Goal: Task Accomplishment & Management: Use online tool/utility

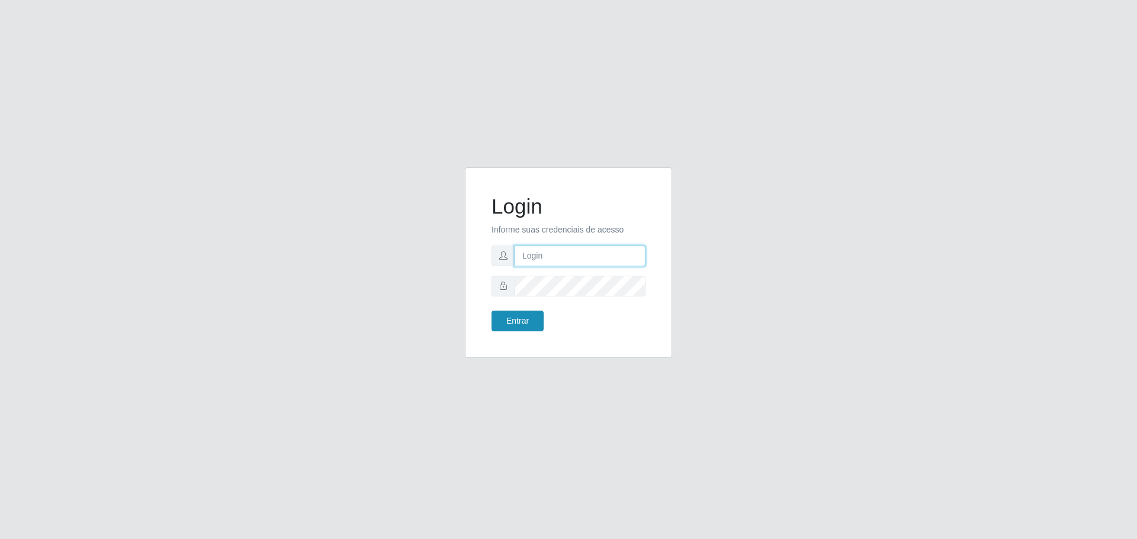
type input "[EMAIL_ADDRESS][DOMAIN_NAME]"
click at [516, 323] on button "Entrar" at bounding box center [517, 321] width 52 height 21
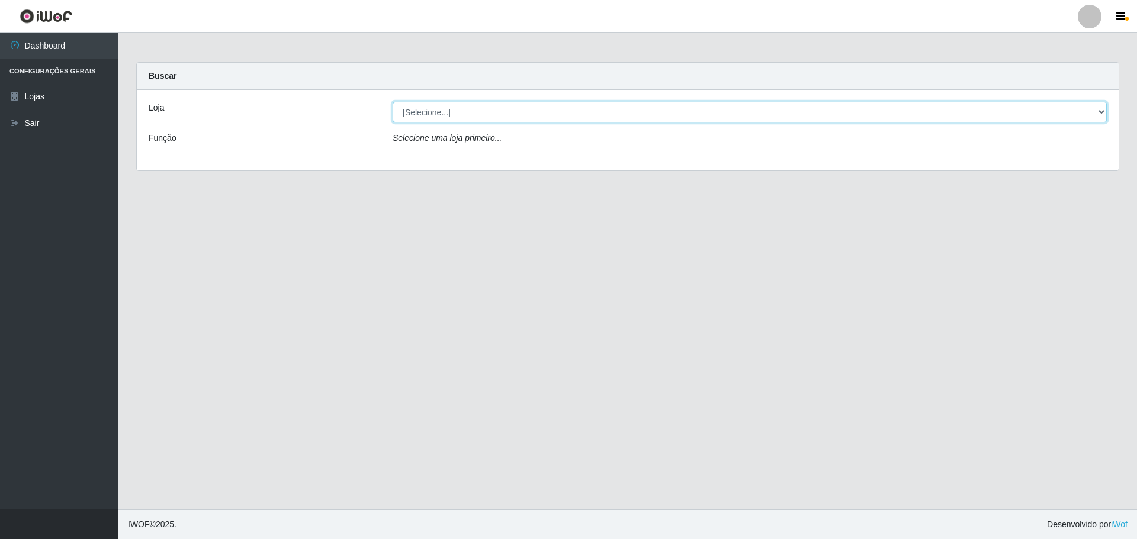
click at [522, 115] on select "[Selecione...] [GEOGRAPHIC_DATA] - [GEOGRAPHIC_DATA][DATE]" at bounding box center [750, 112] width 714 height 21
select select "527"
click at [393, 102] on select "[Selecione...] [GEOGRAPHIC_DATA] - [GEOGRAPHIC_DATA][DATE]" at bounding box center [750, 112] width 714 height 21
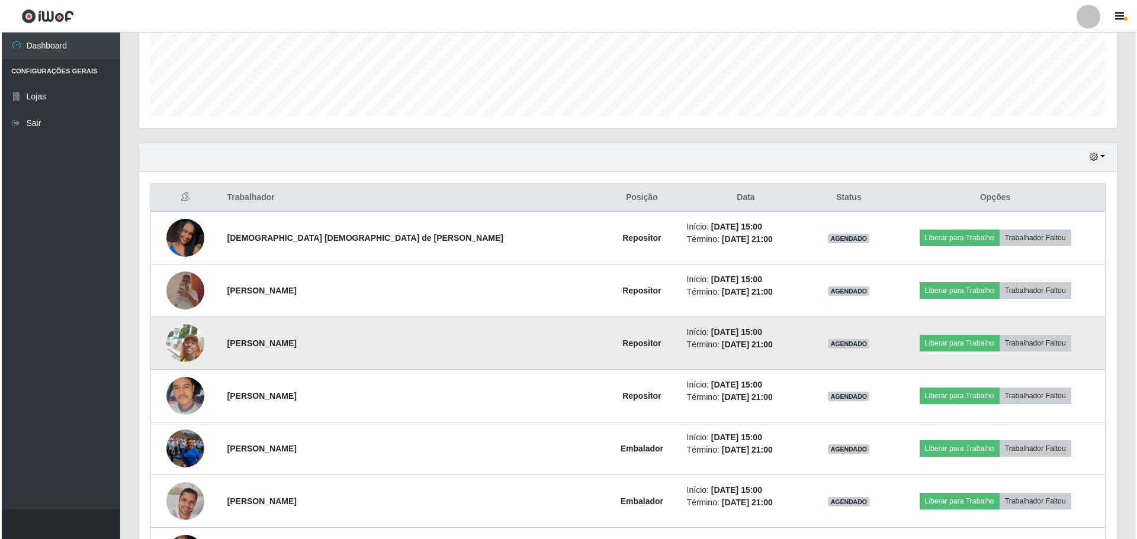
scroll to position [287, 0]
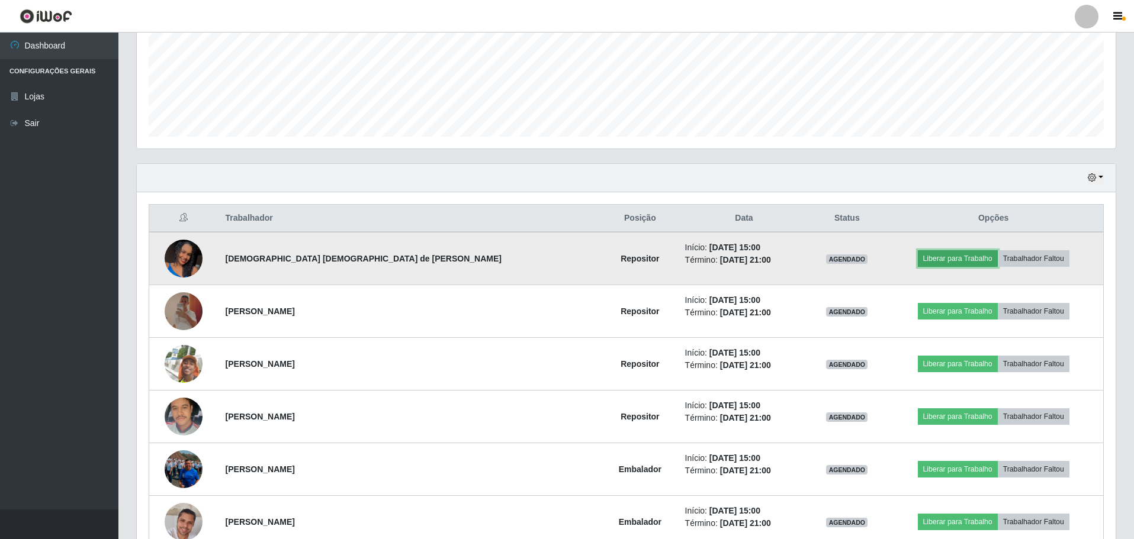
click at [942, 255] on button "Liberar para Trabalho" at bounding box center [958, 258] width 80 height 17
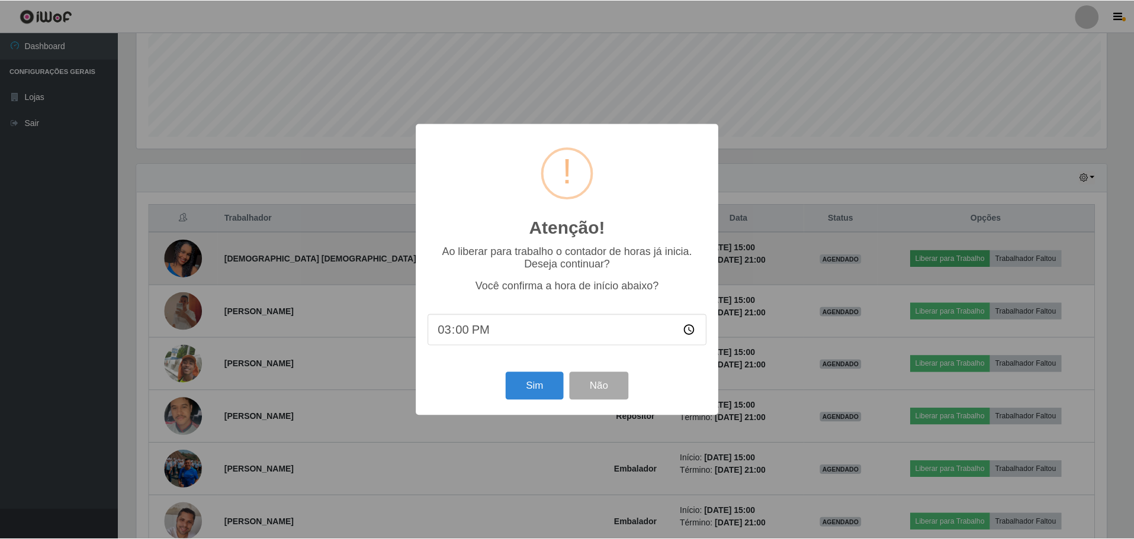
scroll to position [246, 973]
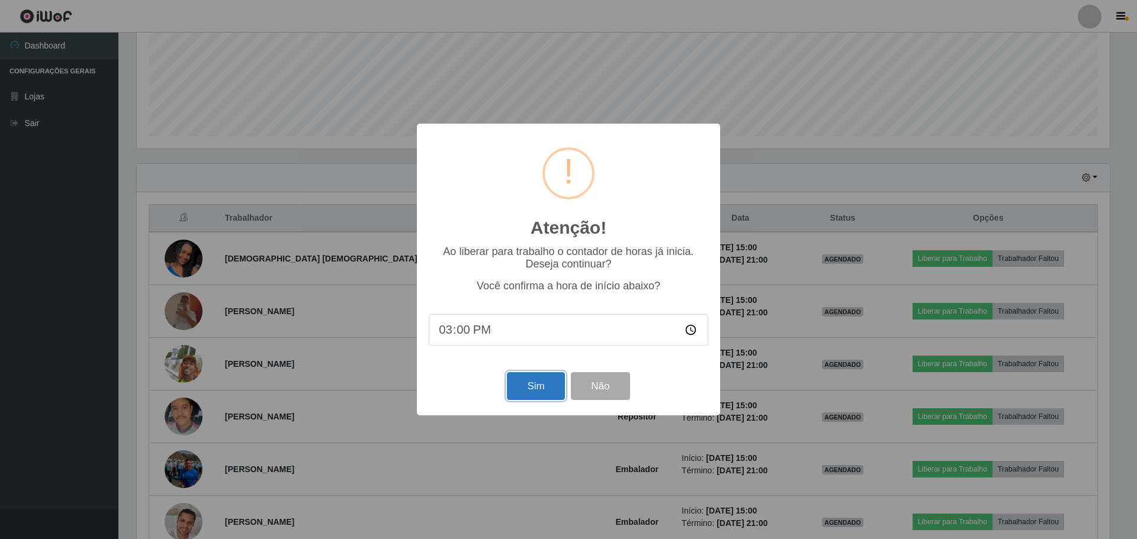
click at [544, 390] on button "Sim" at bounding box center [535, 386] width 57 height 28
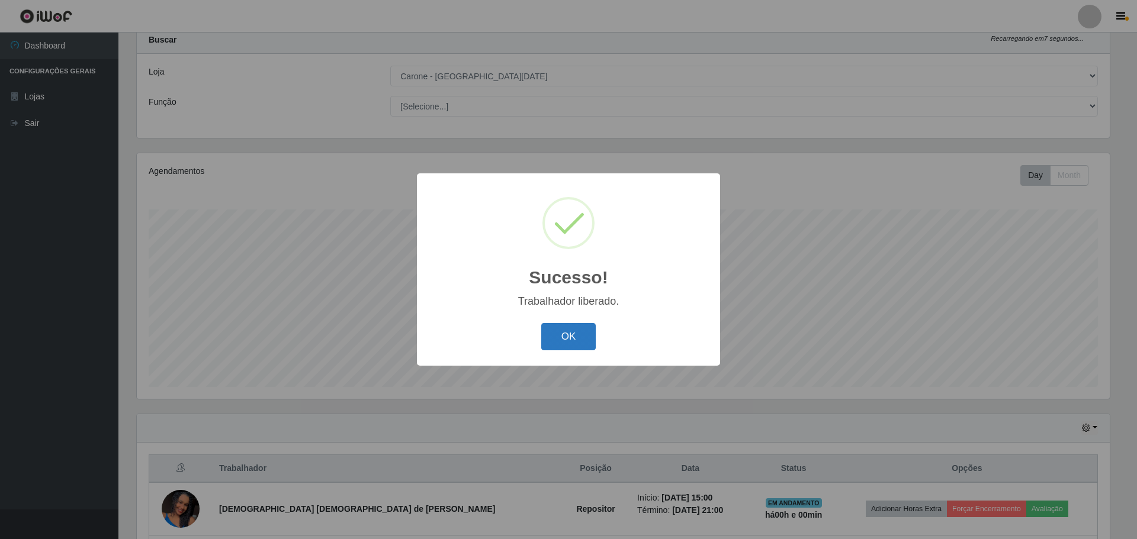
click at [583, 340] on button "OK" at bounding box center [568, 337] width 55 height 28
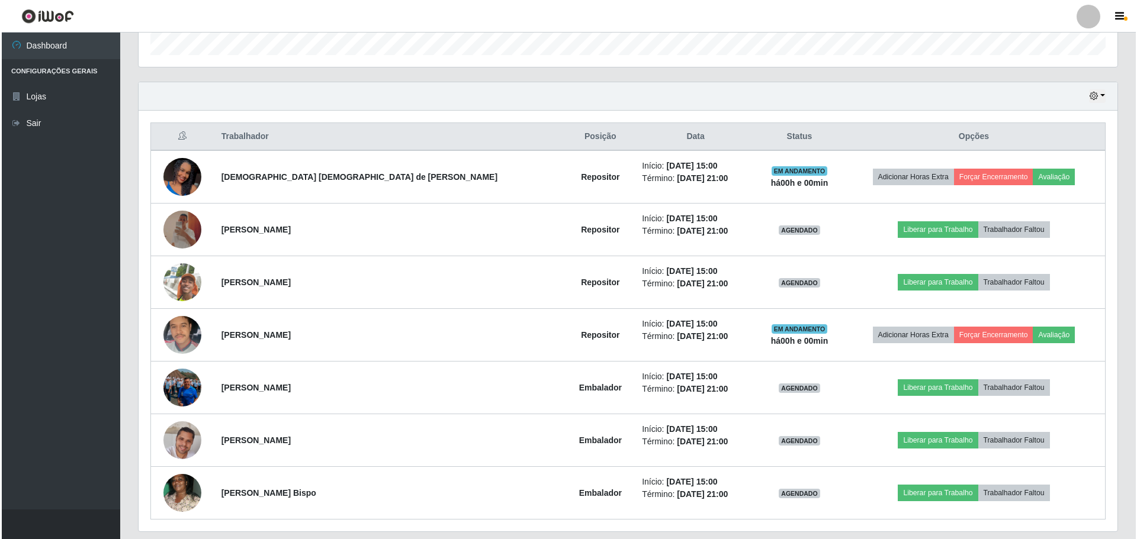
scroll to position [405, 0]
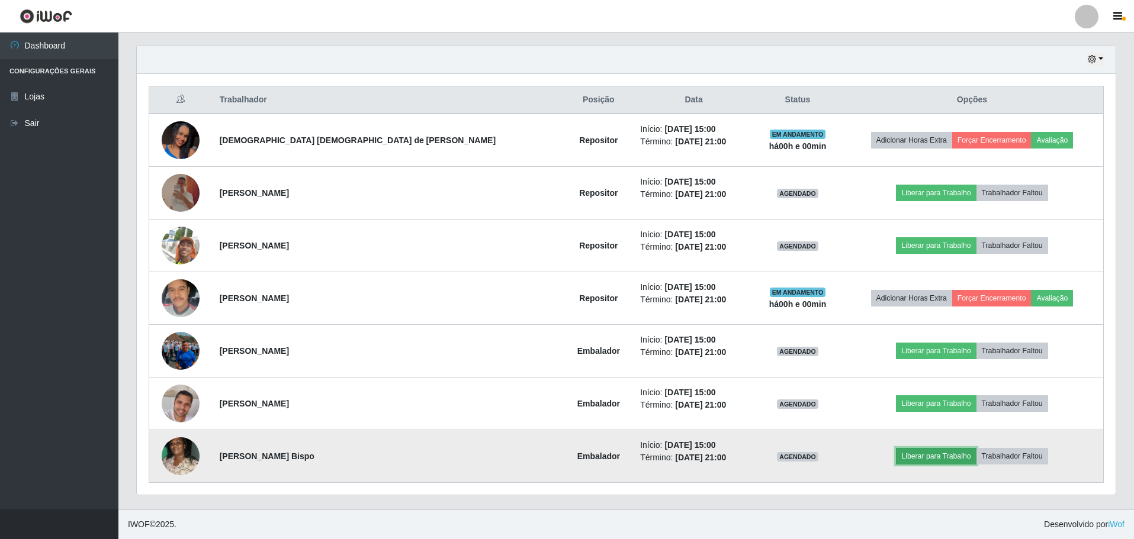
click at [923, 455] on button "Liberar para Trabalho" at bounding box center [936, 456] width 80 height 17
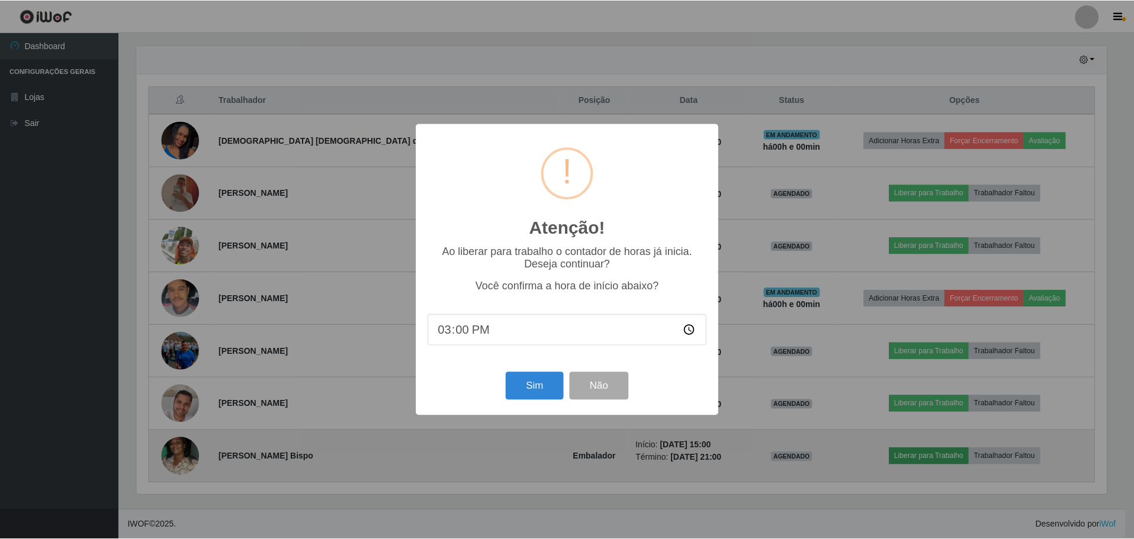
scroll to position [246, 973]
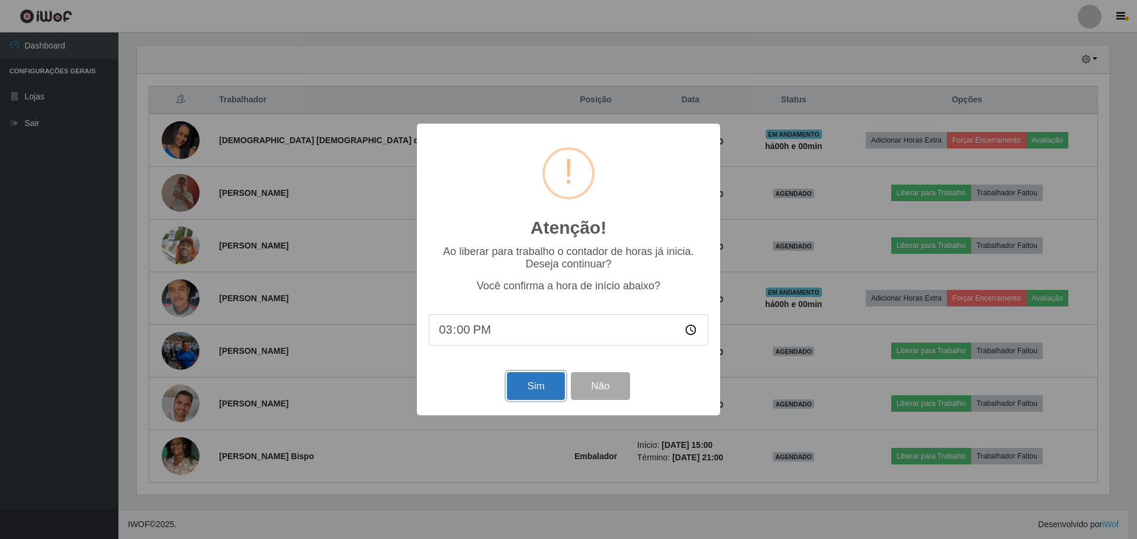
click at [524, 393] on button "Sim" at bounding box center [535, 386] width 57 height 28
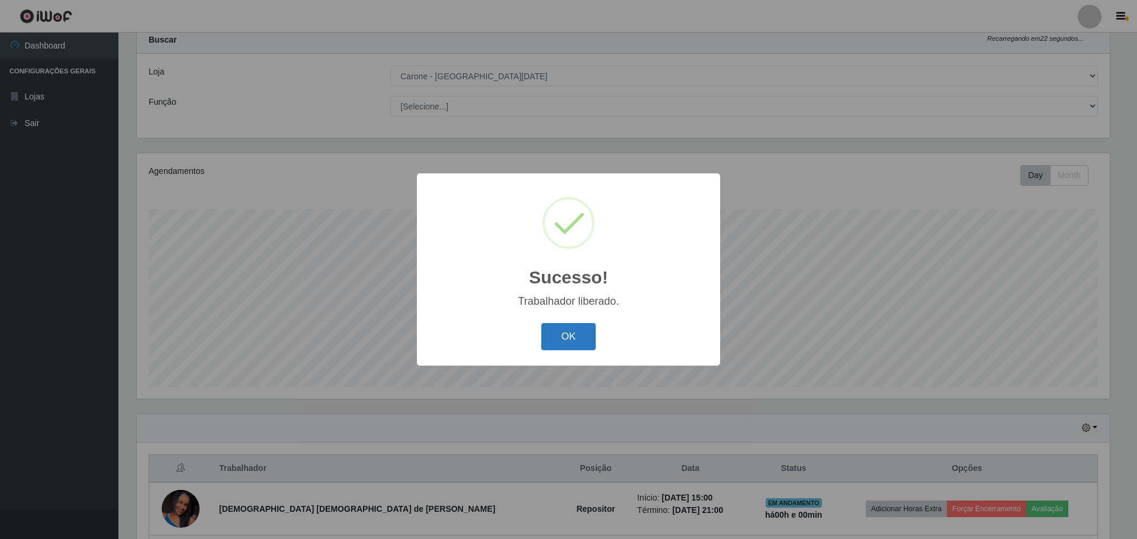
click at [567, 333] on button "OK" at bounding box center [568, 337] width 55 height 28
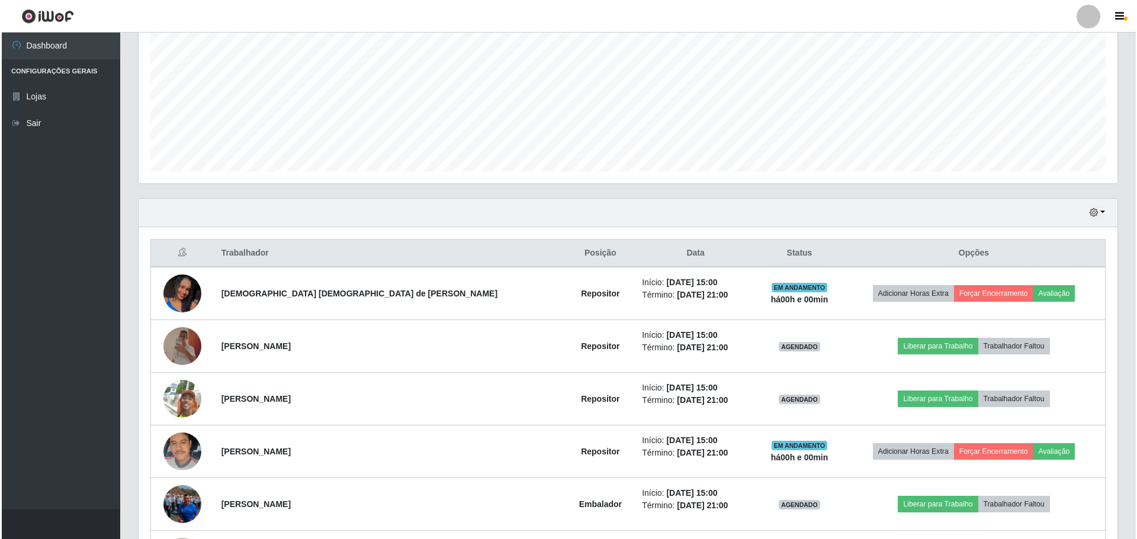
scroll to position [273, 0]
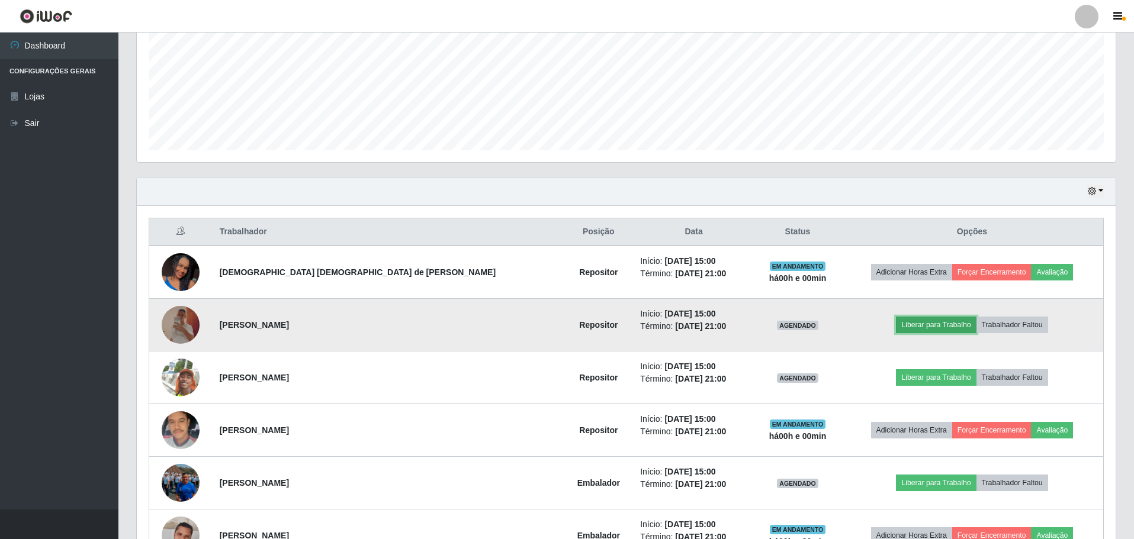
click at [912, 326] on button "Liberar para Trabalho" at bounding box center [936, 325] width 80 height 17
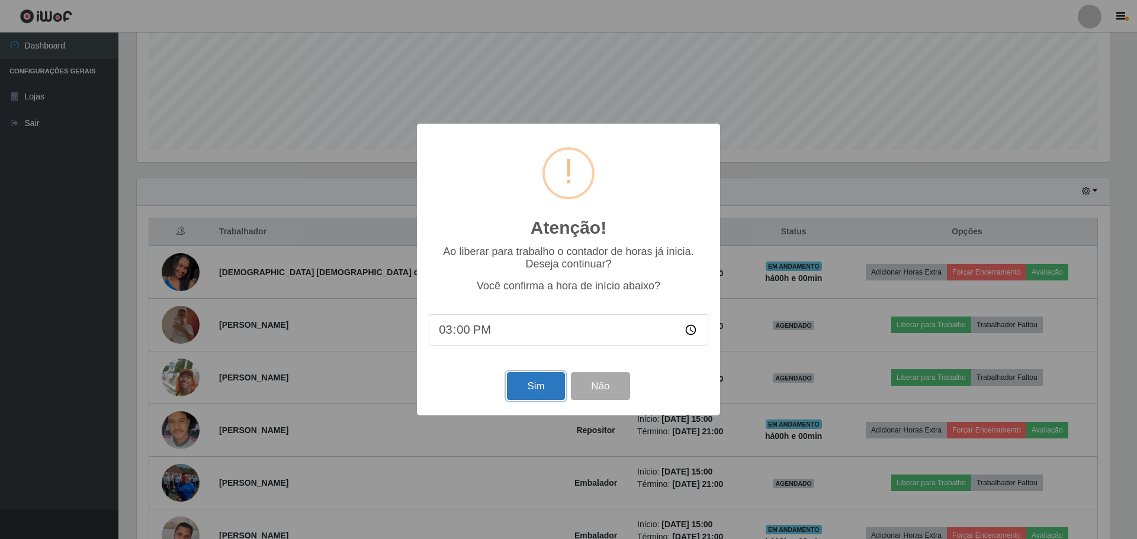
click at [535, 381] on button "Sim" at bounding box center [535, 386] width 57 height 28
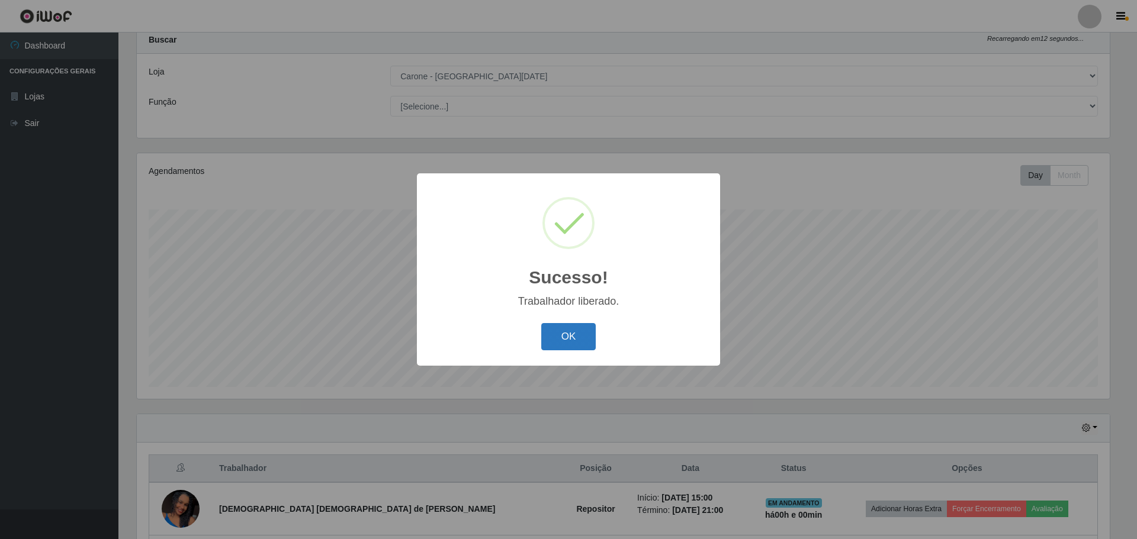
click at [579, 330] on button "OK" at bounding box center [568, 337] width 55 height 28
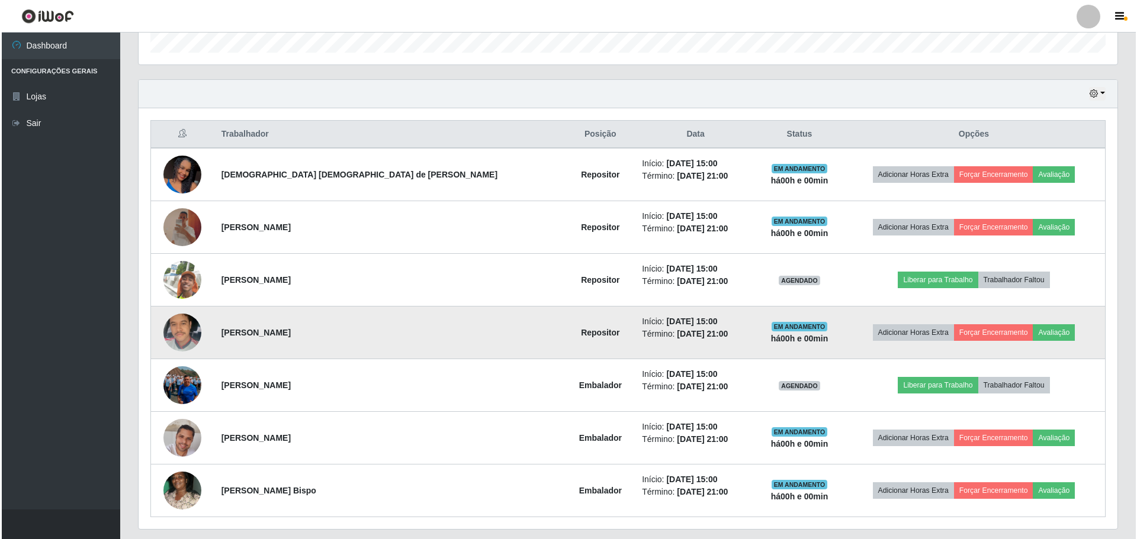
scroll to position [391, 0]
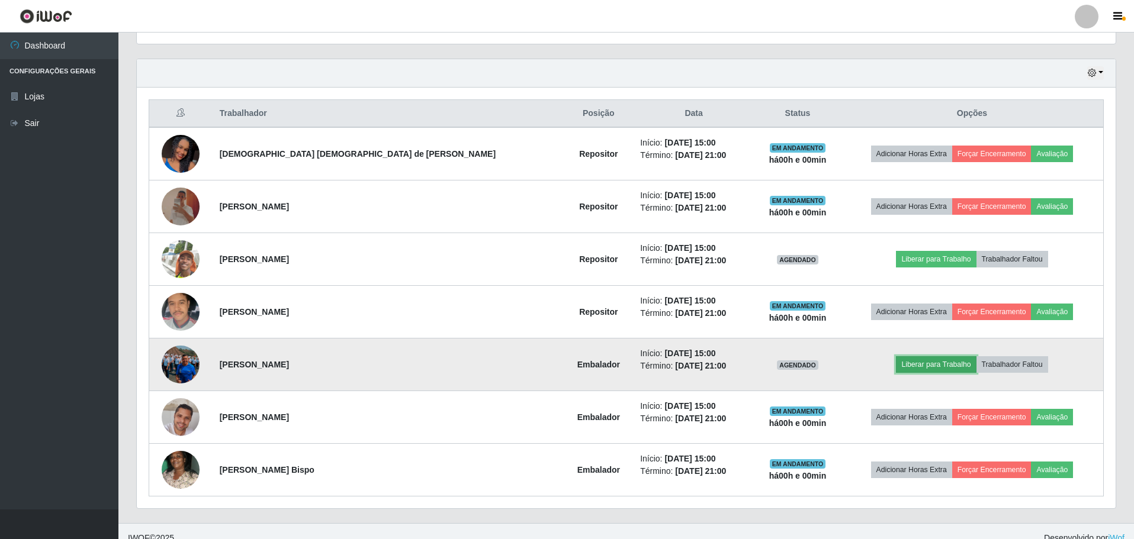
click at [940, 364] on button "Liberar para Trabalho" at bounding box center [936, 364] width 80 height 17
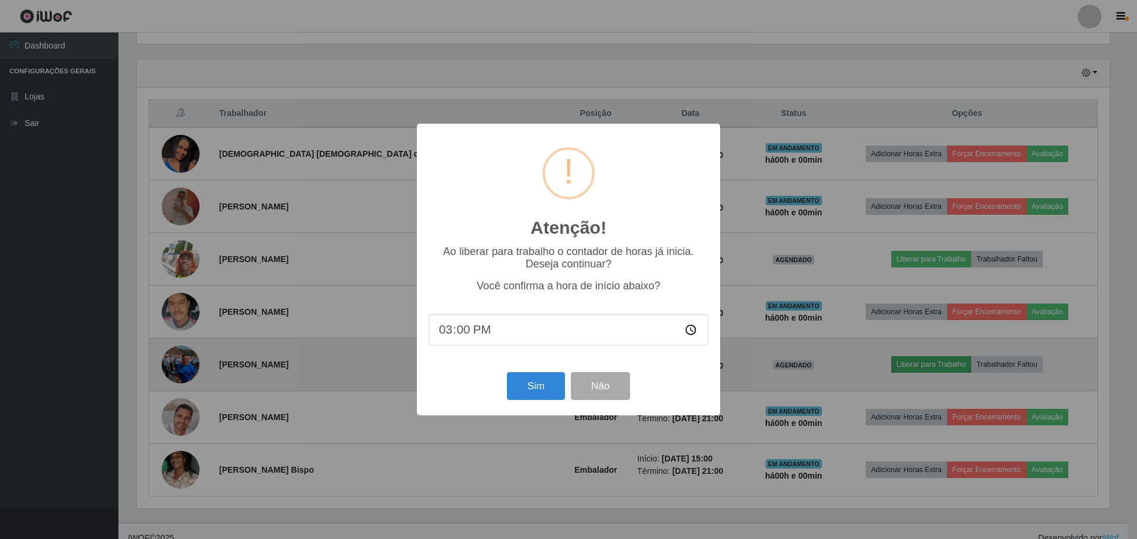
scroll to position [591892, 591165]
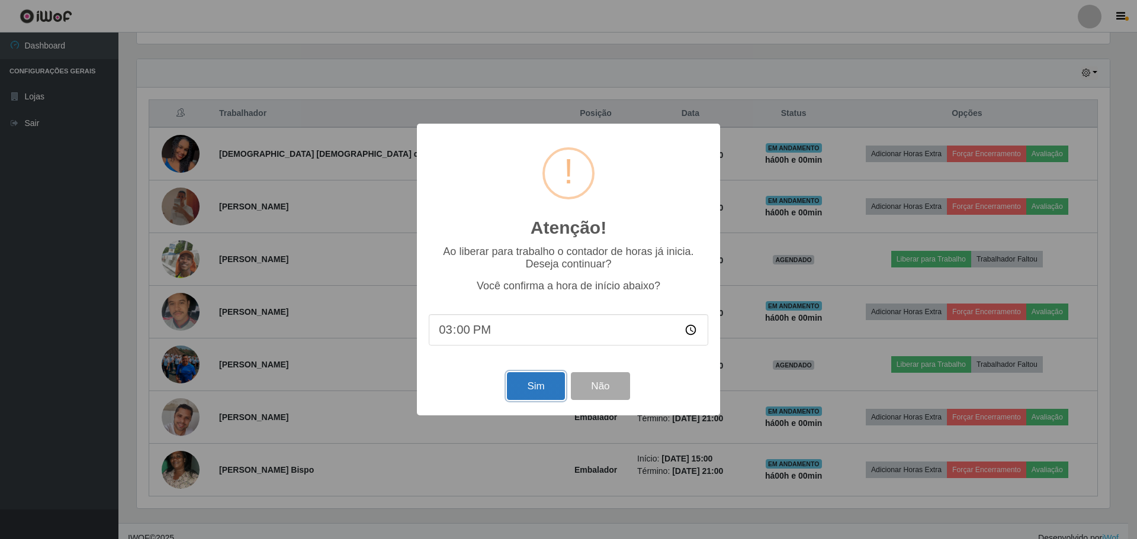
click at [543, 390] on button "Sim" at bounding box center [535, 386] width 57 height 28
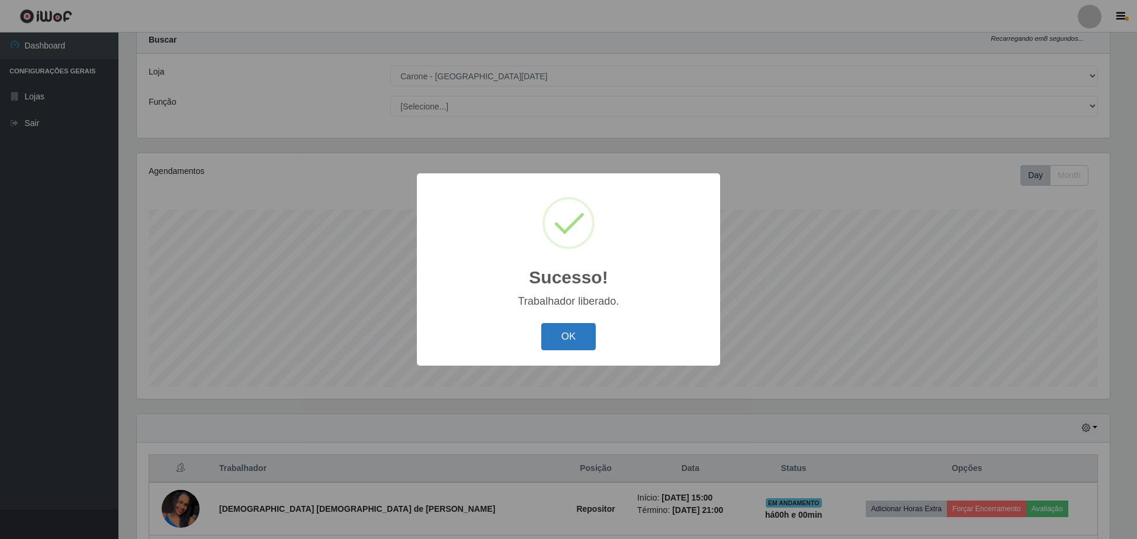
click at [577, 341] on button "OK" at bounding box center [568, 337] width 55 height 28
